Goal: Find specific page/section: Find specific page/section

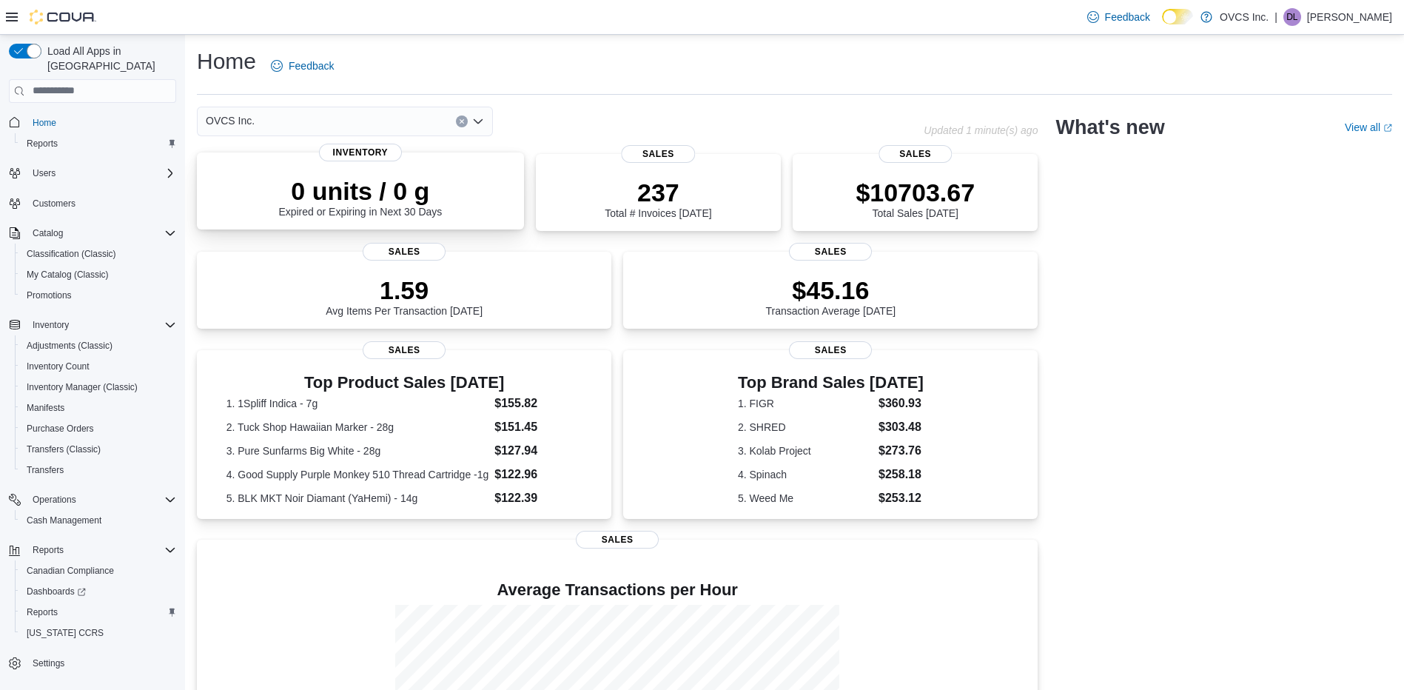
scroll to position [74, 0]
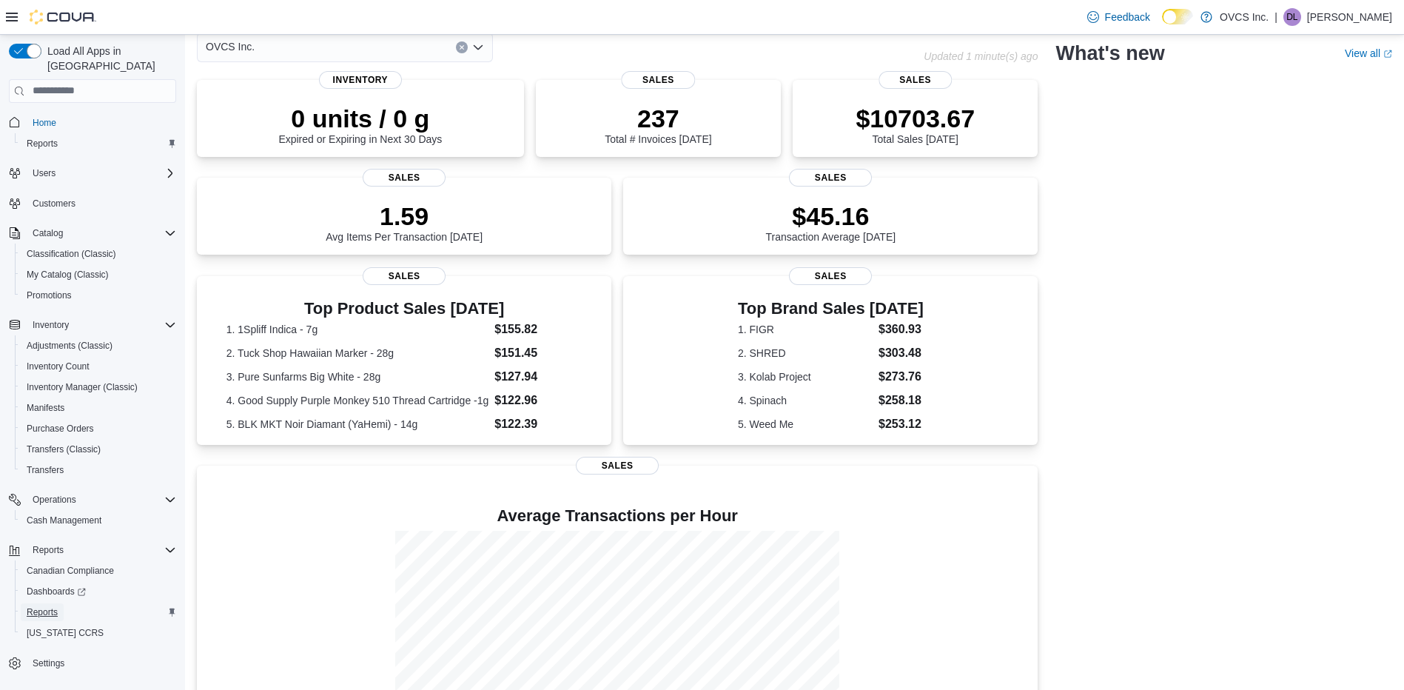
click at [39, 606] on span "Reports" at bounding box center [42, 612] width 31 height 12
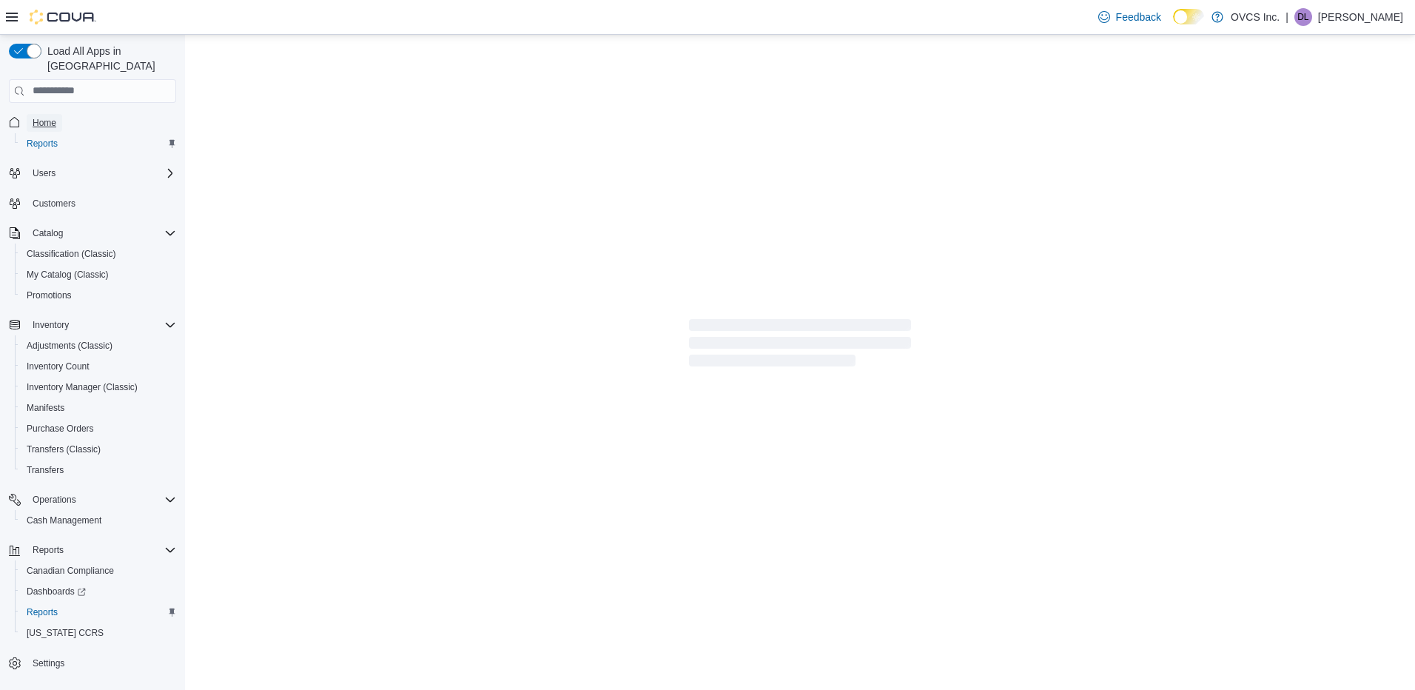
click at [41, 117] on span "Home" at bounding box center [45, 123] width 24 height 12
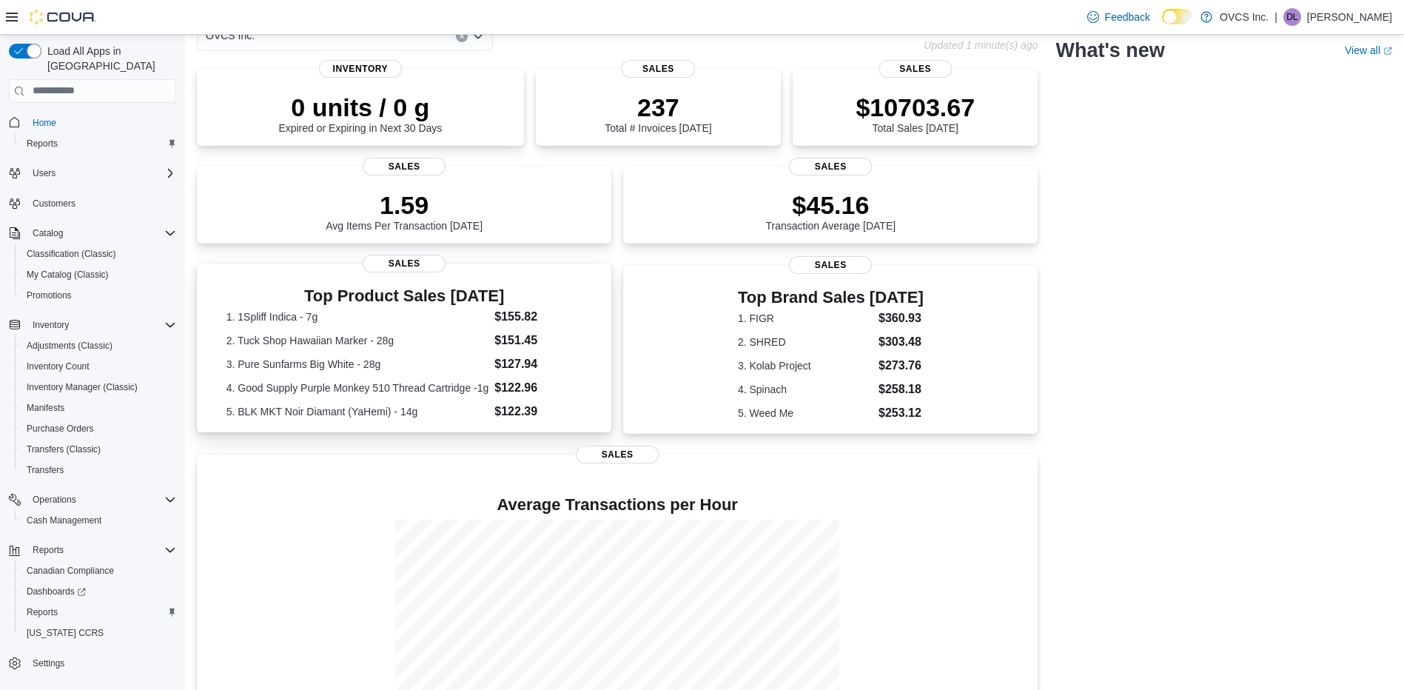
scroll to position [164, 0]
